Goal: Check status: Check status

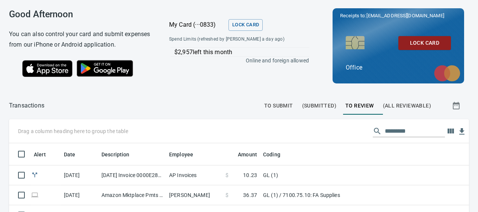
scroll to position [147, 443]
click at [306, 105] on span "(Submitted)" at bounding box center [319, 105] width 34 height 9
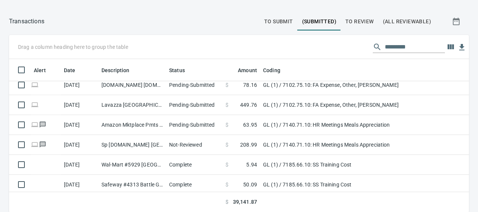
scroll to position [158, 0]
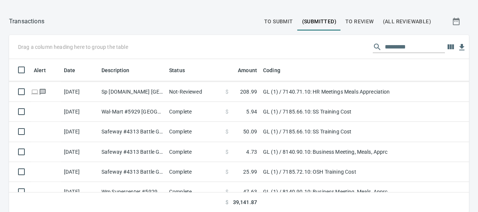
click at [394, 26] on button "(All Reviewable)" at bounding box center [407, 21] width 57 height 18
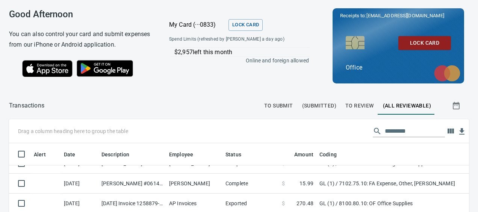
scroll to position [508, 0]
click at [385, 129] on input "text" at bounding box center [415, 131] width 60 height 12
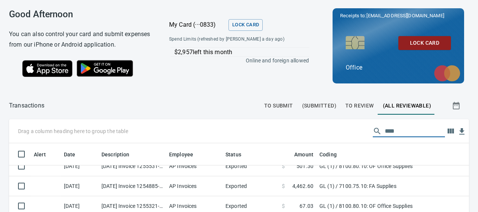
scroll to position [272, 0]
type input "****"
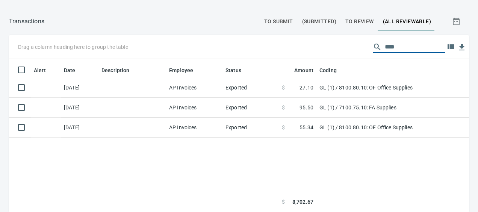
scroll to position [0, 0]
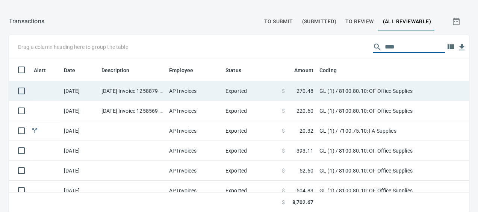
click at [298, 94] on td "$ 270.48" at bounding box center [298, 91] width 38 height 20
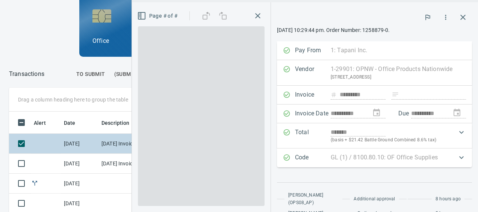
scroll to position [142, 255]
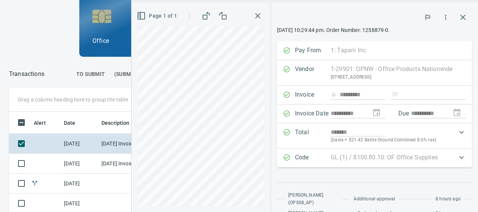
click at [132, 128] on div "Page 1 of 1" at bounding box center [201, 107] width 139 height 210
